Goal: Transaction & Acquisition: Purchase product/service

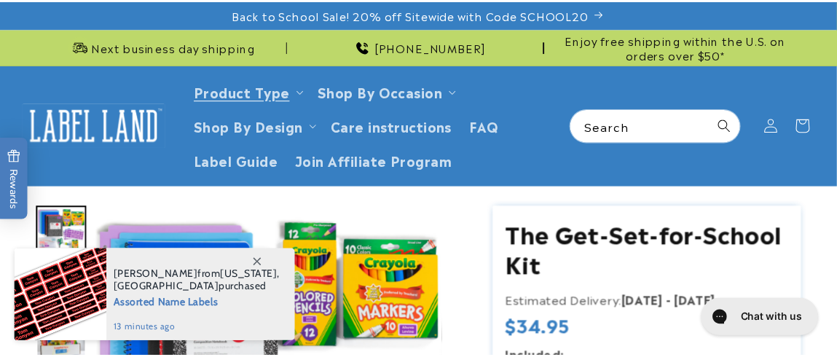
scroll to position [232, 0]
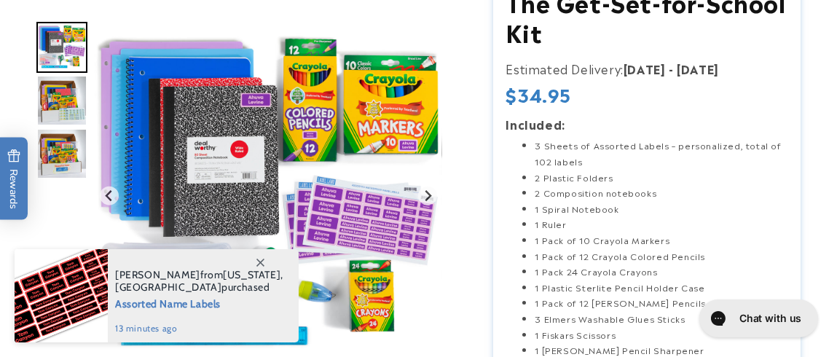
click at [261, 259] on icon at bounding box center [261, 263] width 8 height 8
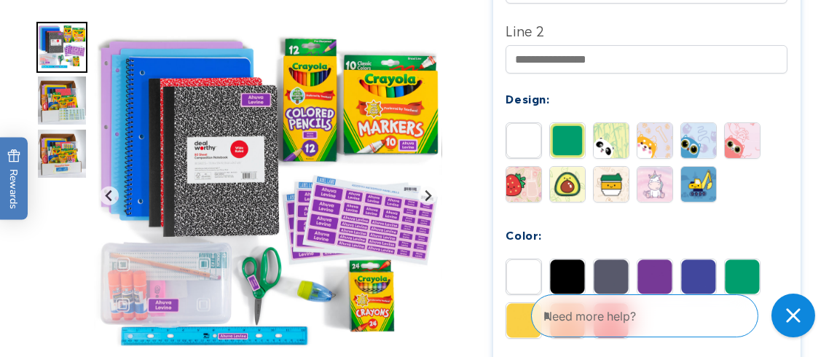
scroll to position [699, 0]
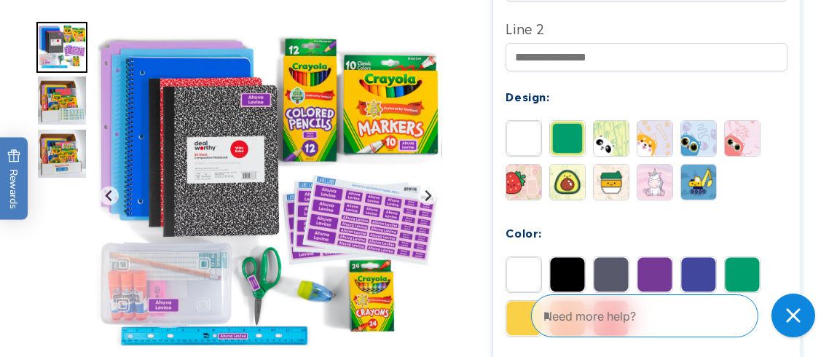
click at [650, 181] on img at bounding box center [655, 182] width 35 height 35
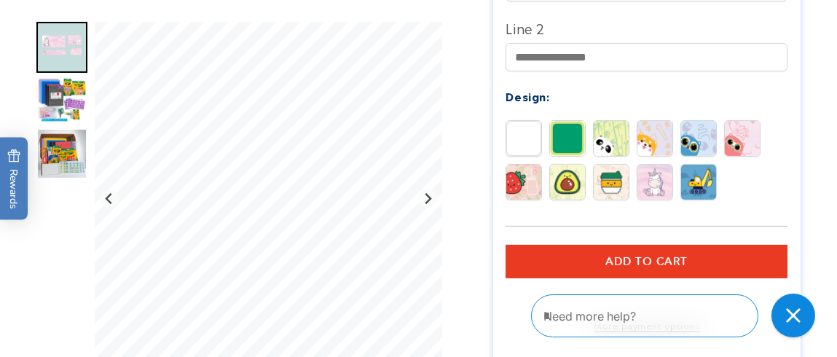
click at [665, 121] on img at bounding box center [655, 138] width 35 height 35
click at [706, 125] on img at bounding box center [698, 138] width 35 height 35
click at [751, 127] on img at bounding box center [742, 138] width 35 height 35
click at [693, 184] on img at bounding box center [698, 182] width 35 height 35
